Goal: Navigation & Orientation: Find specific page/section

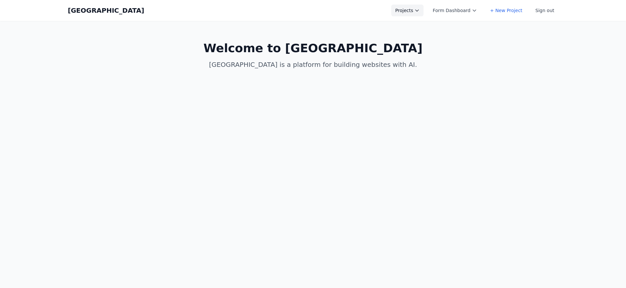
click at [411, 5] on button "Projects" at bounding box center [407, 11] width 32 height 12
click at [428, 58] on link "Lattice" at bounding box center [427, 61] width 73 height 12
